Goal: Contribute content: Contribute content

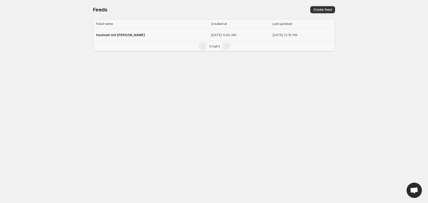
click at [130, 35] on span "Hautnah mit [PERSON_NAME]" at bounding box center [120, 35] width 49 height 4
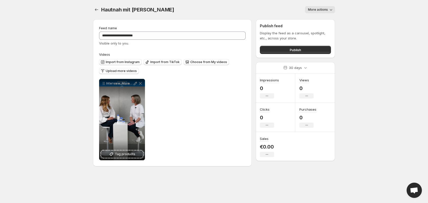
click at [329, 10] on icon "button" at bounding box center [330, 9] width 5 height 5
click at [345, 18] on body "**********" at bounding box center [214, 101] width 428 height 203
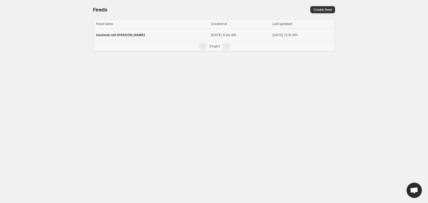
click at [142, 37] on div "Hautnah mit [PERSON_NAME]" at bounding box center [152, 34] width 112 height 9
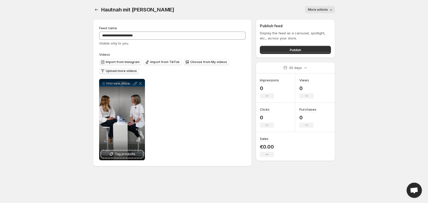
click at [135, 73] on button "Upload more videos" at bounding box center [119, 71] width 40 height 6
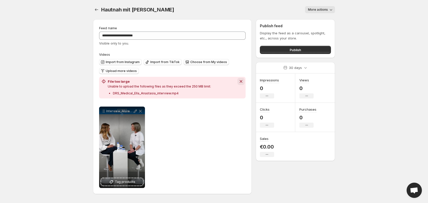
click at [243, 83] on icon "Dismiss notification" at bounding box center [240, 81] width 5 height 5
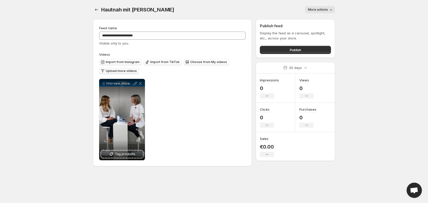
click at [128, 70] on span "Upload more videos" at bounding box center [121, 71] width 31 height 4
